Goal: Information Seeking & Learning: Learn about a topic

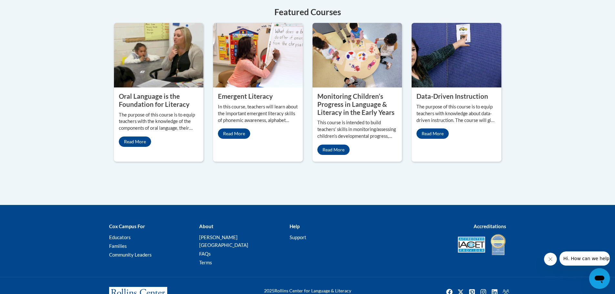
scroll to position [600, 0]
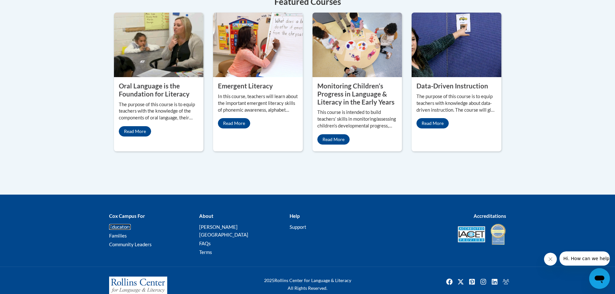
click at [124, 224] on link "Educators" at bounding box center [120, 227] width 22 height 6
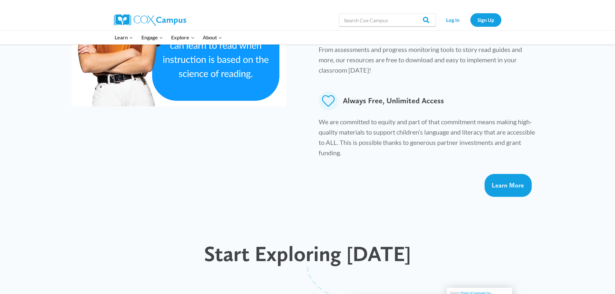
scroll to position [549, 0]
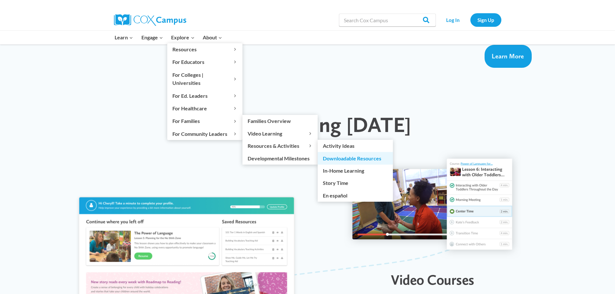
click at [342, 152] on link "Downloadable Resources" at bounding box center [355, 158] width 75 height 12
click at [335, 140] on link "Activity Ideas" at bounding box center [355, 146] width 75 height 12
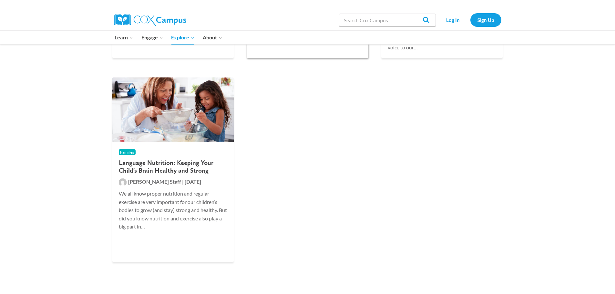
scroll to position [291, 0]
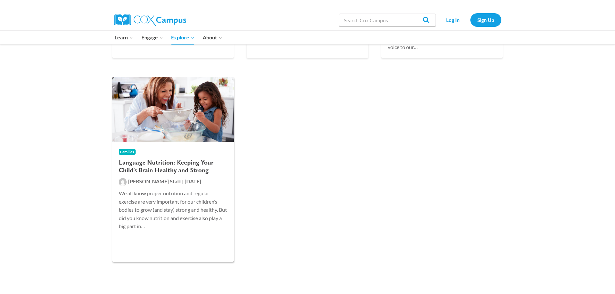
click at [138, 167] on h2 "Language Nutrition: Keeping Your Child’s Brain Healthy and Strong" at bounding box center [173, 166] width 109 height 15
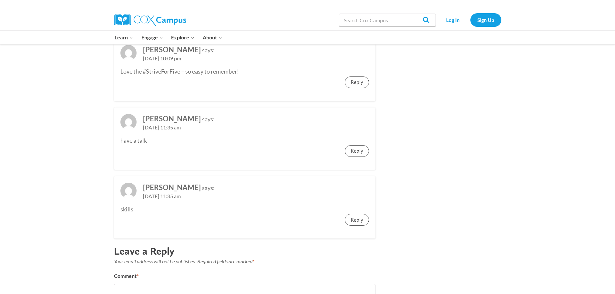
scroll to position [1195, 0]
